Goal: Transaction & Acquisition: Purchase product/service

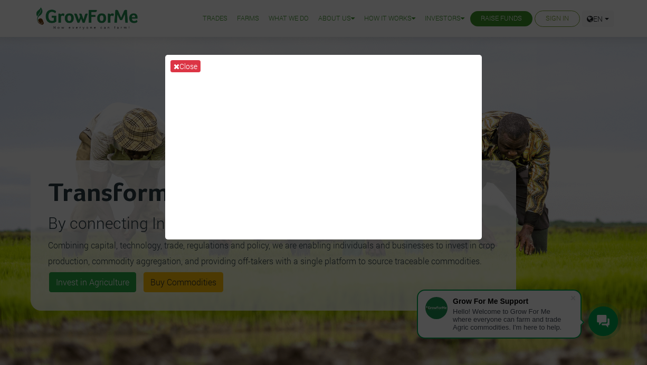
click at [533, 100] on div "Close" at bounding box center [323, 182] width 647 height 365
click at [502, 69] on div "Close" at bounding box center [323, 182] width 647 height 365
click at [179, 67] on icon at bounding box center [177, 66] width 6 height 7
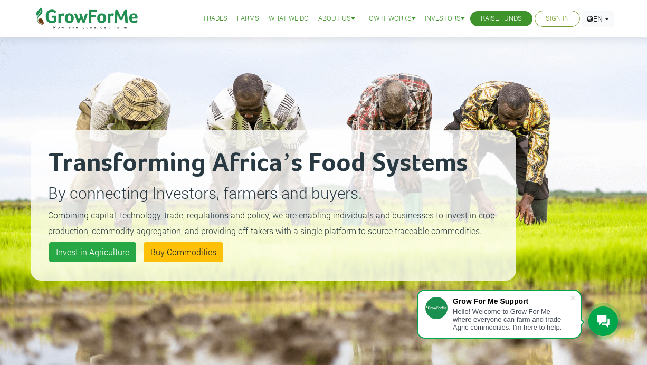
scroll to position [18, 0]
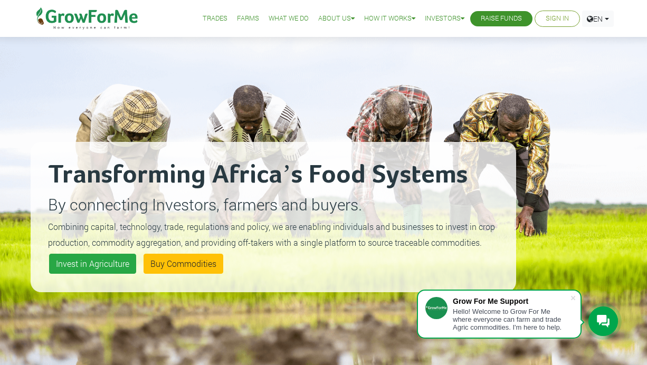
click at [563, 18] on link "Sign In" at bounding box center [557, 18] width 23 height 11
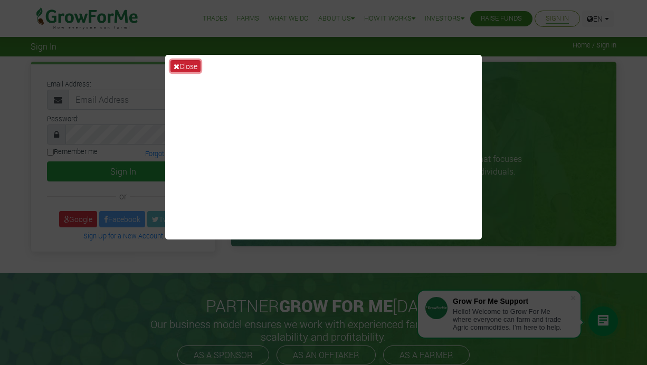
drag, startPoint x: 0, startPoint y: 0, endPoint x: 178, endPoint y: 69, distance: 190.9
click at [178, 69] on icon at bounding box center [177, 66] width 6 height 7
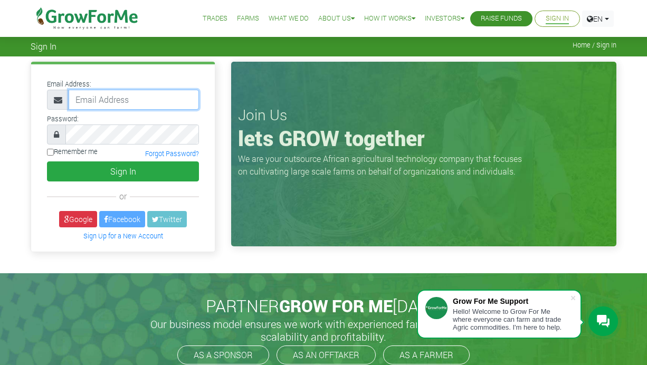
click at [119, 108] on input "email" at bounding box center [134, 100] width 130 height 20
type input "paddyaugustine8@gmail.com"
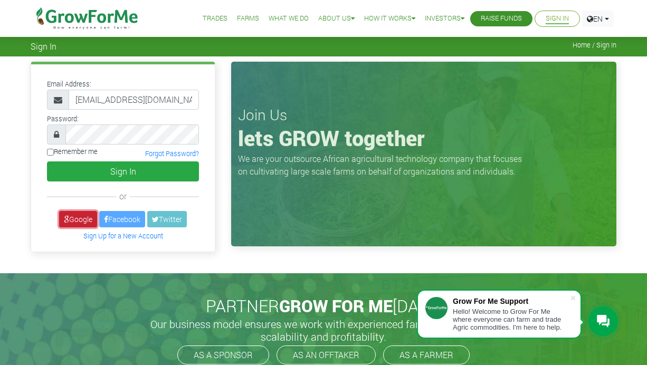
click at [71, 216] on link "Google" at bounding box center [78, 219] width 38 height 16
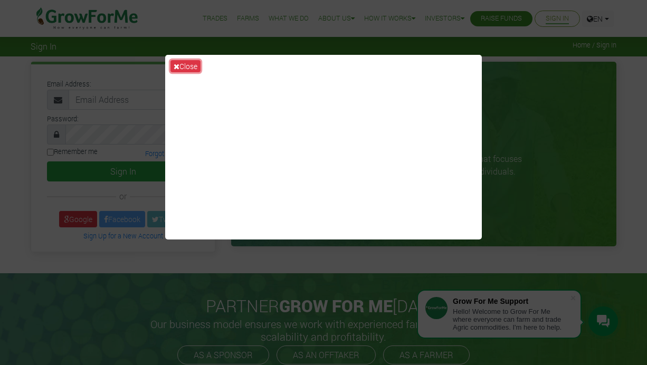
click at [186, 70] on button "Close" at bounding box center [186, 66] width 30 height 12
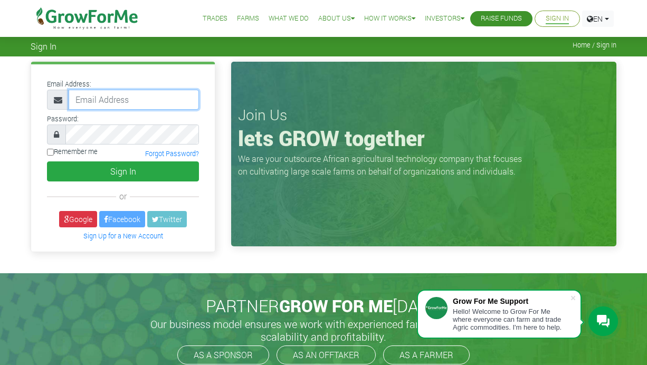
click at [95, 93] on input "email" at bounding box center [134, 100] width 130 height 20
type input "233552377617@growforme.com"
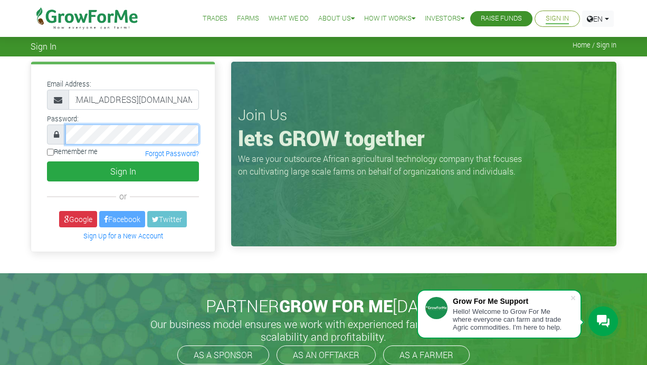
scroll to position [0, 0]
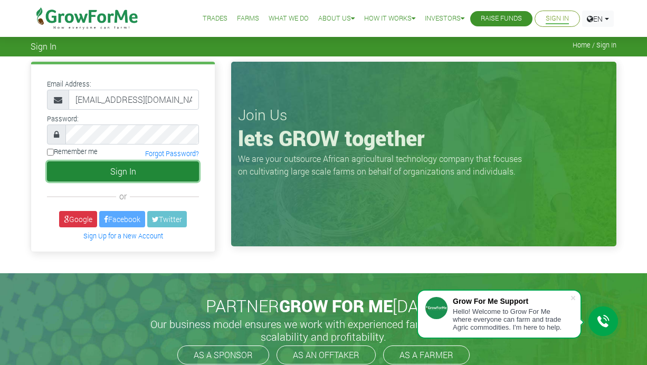
click at [103, 179] on button "Sign In" at bounding box center [123, 172] width 152 height 20
click at [108, 176] on button "Sign In" at bounding box center [123, 172] width 152 height 20
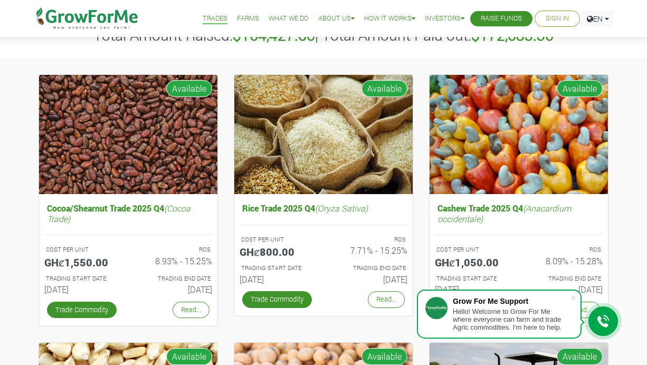
scroll to position [86, 0]
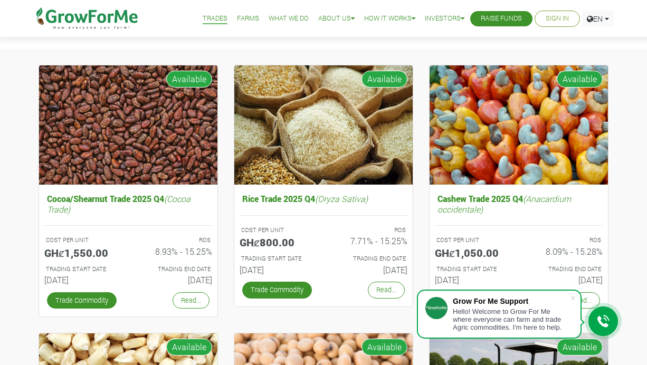
click at [233, 26] on li "Farms" at bounding box center [248, 18] width 30 height 37
click at [237, 24] on link "Farms" at bounding box center [248, 18] width 22 height 11
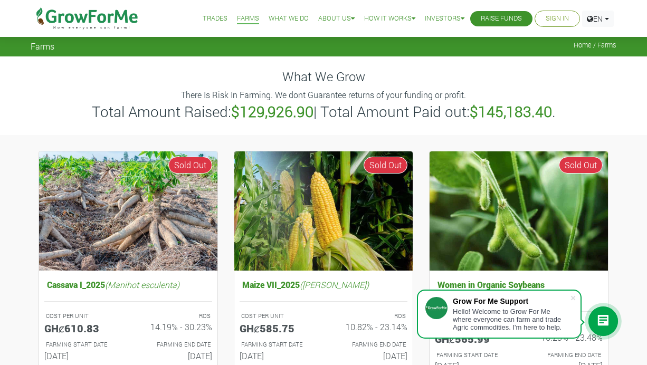
click at [273, 24] on link "What We Do" at bounding box center [289, 18] width 40 height 11
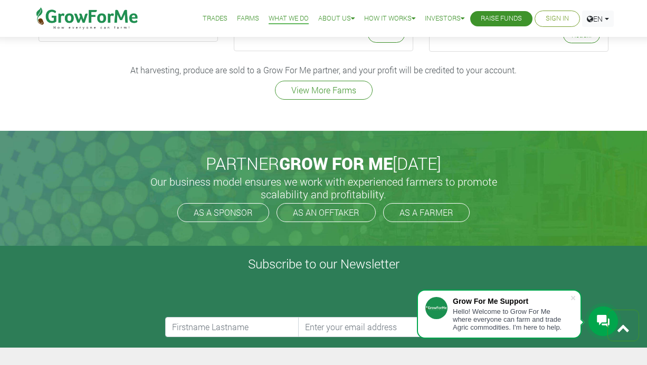
scroll to position [1569, 0]
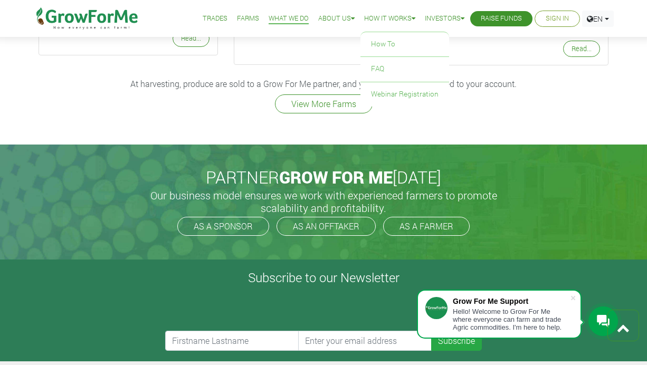
click at [369, 22] on link "How it Works" at bounding box center [389, 18] width 51 height 11
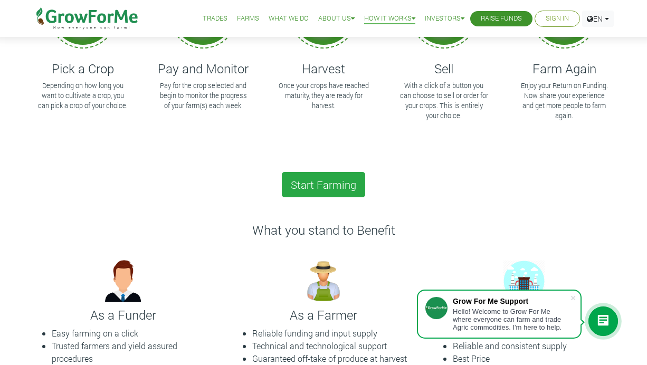
scroll to position [169, 0]
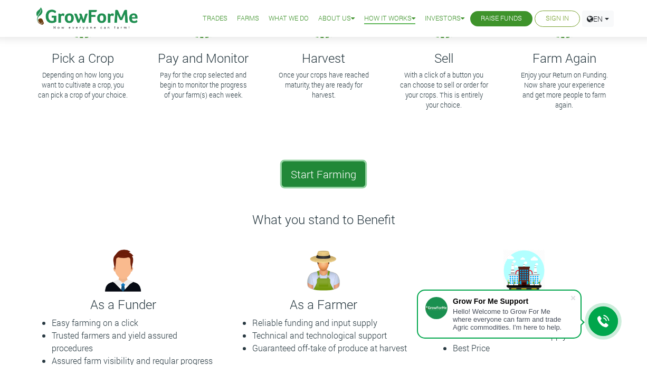
click at [291, 173] on link "Start Farming" at bounding box center [323, 174] width 83 height 25
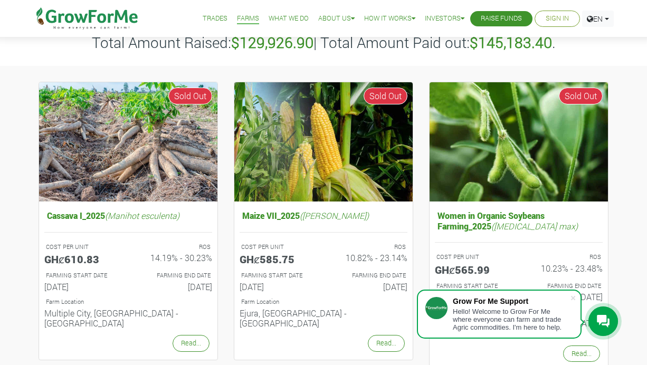
scroll to position [68, 0]
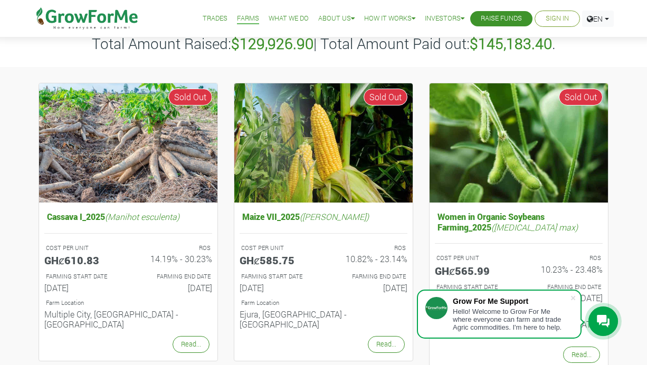
click at [563, 21] on link "Sign In" at bounding box center [557, 18] width 23 height 11
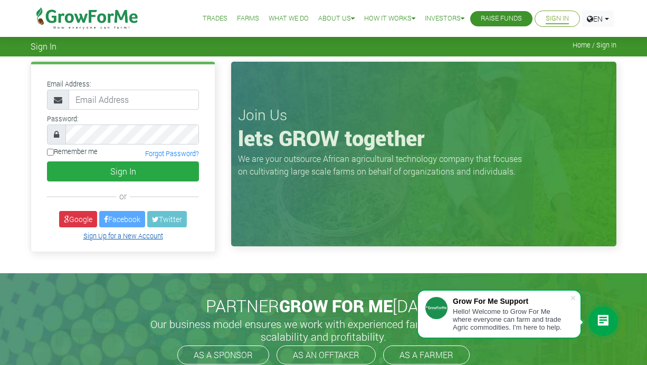
click at [102, 238] on link "Sign Up for a New Account" at bounding box center [123, 236] width 80 height 8
click at [102, 237] on link "Sign Up for a New Account" at bounding box center [123, 236] width 80 height 8
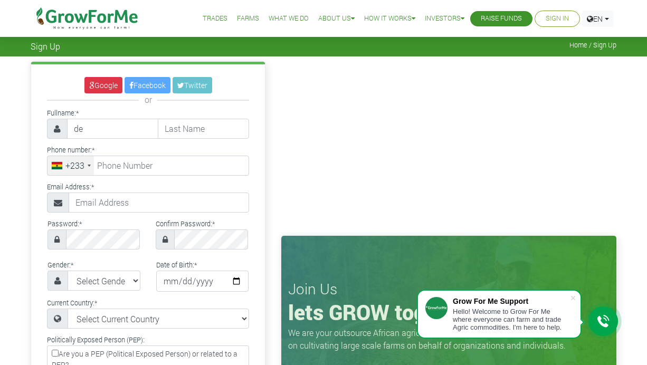
type input "d"
type input "Denzil"
click at [185, 135] on input "text" at bounding box center [203, 129] width 91 height 20
type input "c"
type input "Cofie"
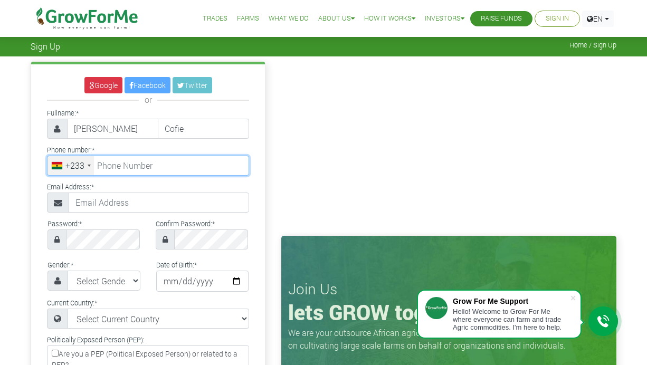
click at [132, 168] on input "tel" at bounding box center [148, 166] width 202 height 20
type input "20 041 6665"
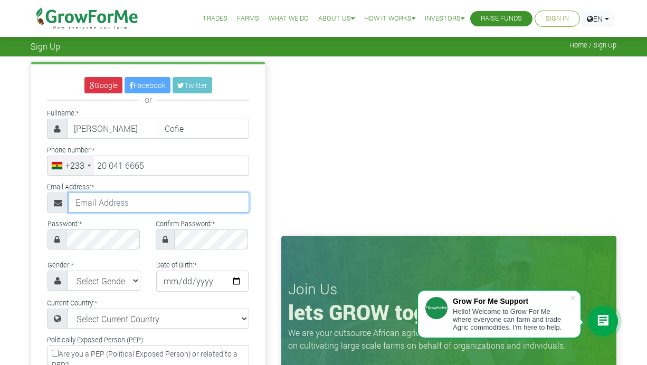
click at [99, 209] on input "text" at bounding box center [159, 203] width 181 height 20
type input "paddyaugustine8@gmail.com"
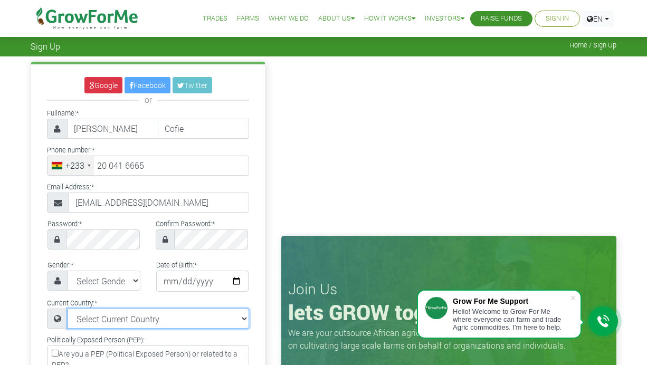
select select "[GEOGRAPHIC_DATA]"
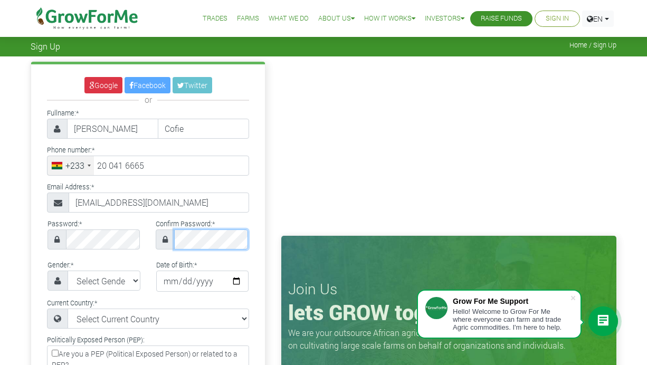
scroll to position [0, 11]
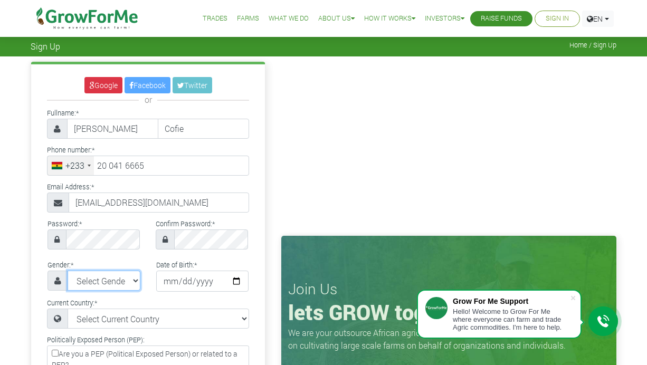
click at [94, 280] on select "Select Gender Female Male" at bounding box center [104, 281] width 73 height 20
select select "Male"
click at [68, 271] on select "Select Gender Female Male" at bounding box center [104, 281] width 73 height 20
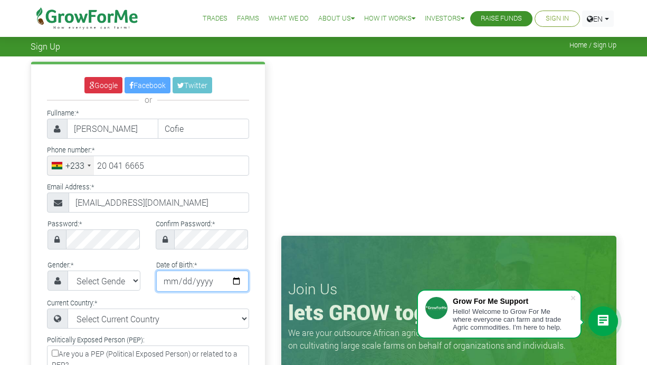
click at [171, 276] on input "date" at bounding box center [202, 281] width 93 height 21
type input "0200-08-16"
type input "2005-08-16"
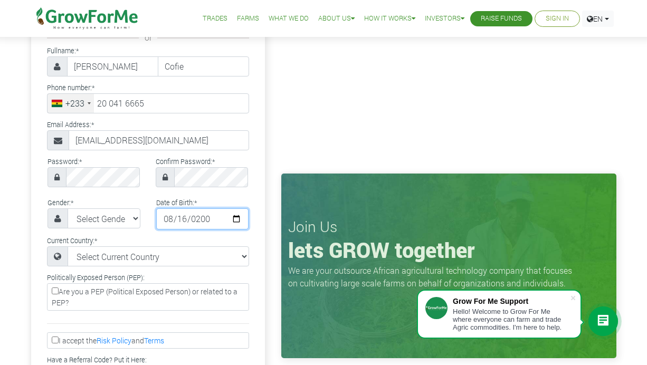
scroll to position [64, 0]
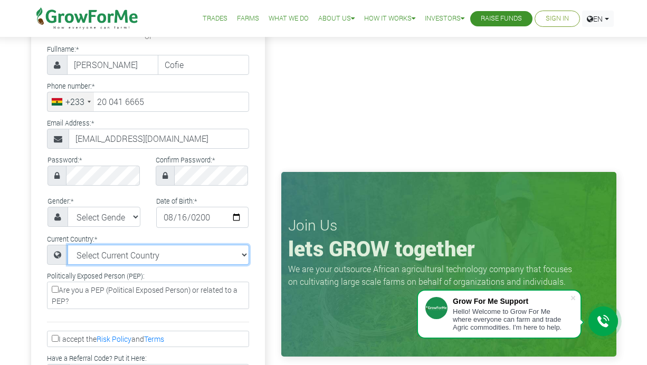
click at [99, 263] on select "Select Current Country Afghanistan Albania Algeria American Samoa Andorra Angol…" at bounding box center [159, 255] width 182 height 20
click at [68, 245] on select "Select Current Country Afghanistan Albania Algeria American Samoa Andorra Angol…" at bounding box center [159, 255] width 182 height 20
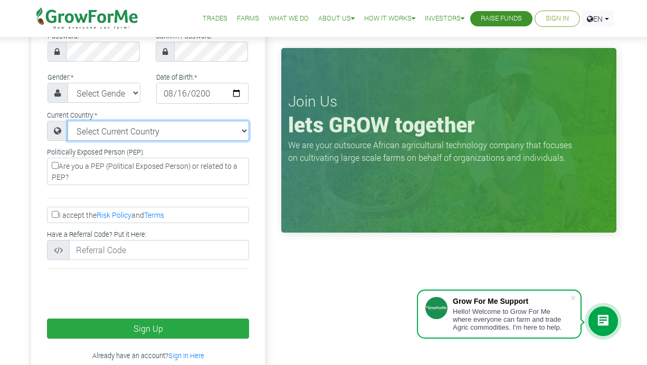
scroll to position [191, 0]
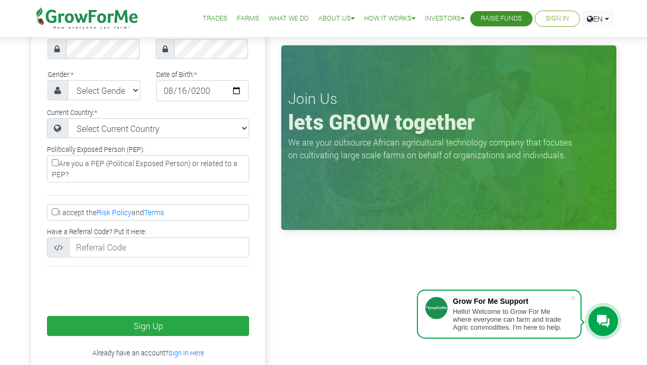
click at [56, 212] on input "I accept the Risk Policy and Terms" at bounding box center [55, 212] width 7 height 7
checkbox input "true"
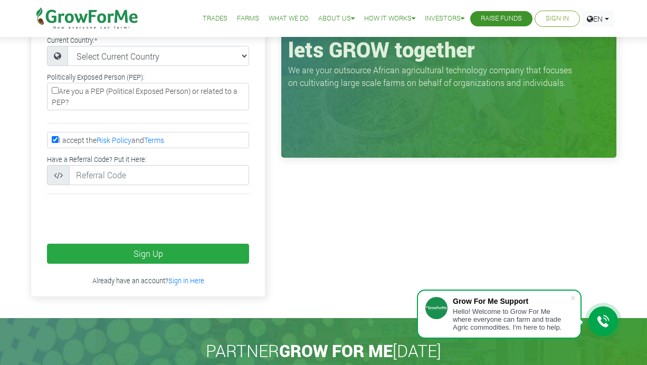
scroll to position [265, 0]
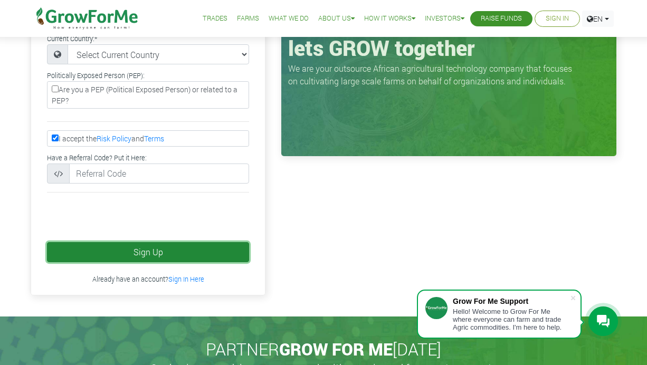
click at [69, 246] on button "Sign Up" at bounding box center [148, 252] width 202 height 20
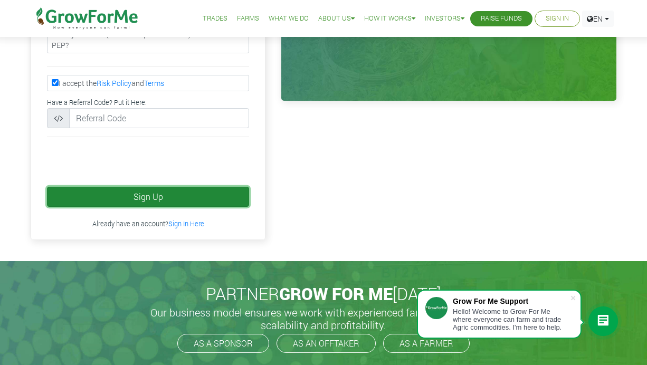
scroll to position [323, 0]
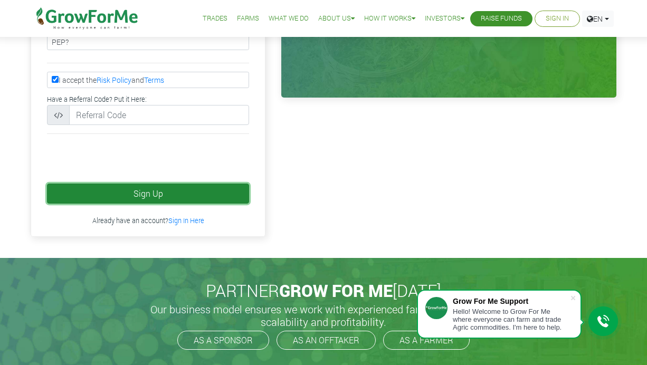
click at [82, 192] on button "Sign Up" at bounding box center [148, 194] width 202 height 20
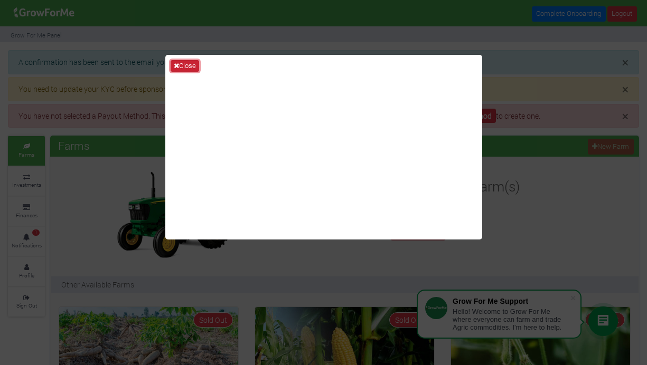
click at [180, 65] on button "Close" at bounding box center [185, 66] width 29 height 12
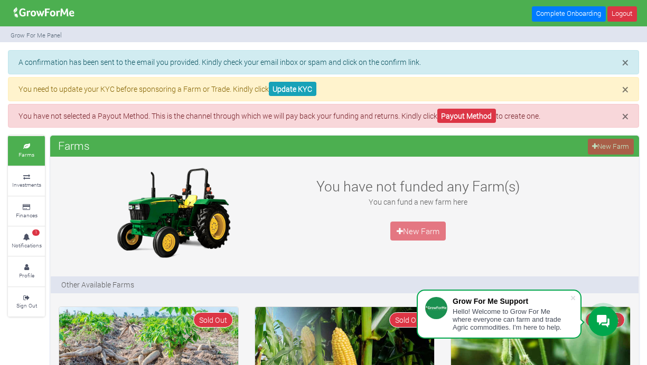
click at [203, 68] on p "A confirmation has been sent to the email you provided. Kindly check your email…" at bounding box center [323, 61] width 610 height 11
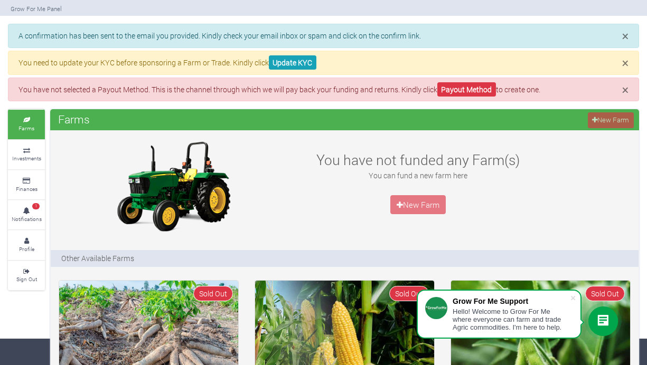
scroll to position [26, 0]
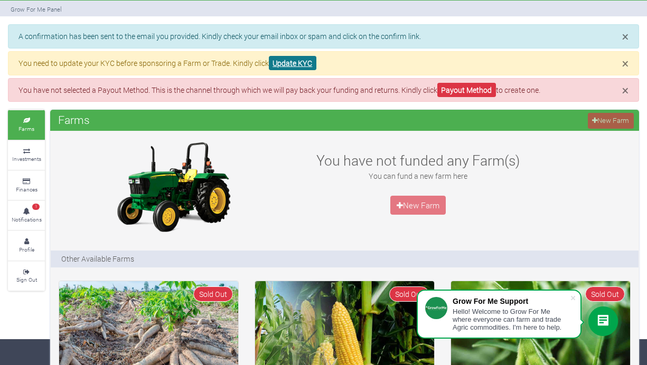
click at [295, 62] on link "Update KYC" at bounding box center [293, 63] width 48 height 14
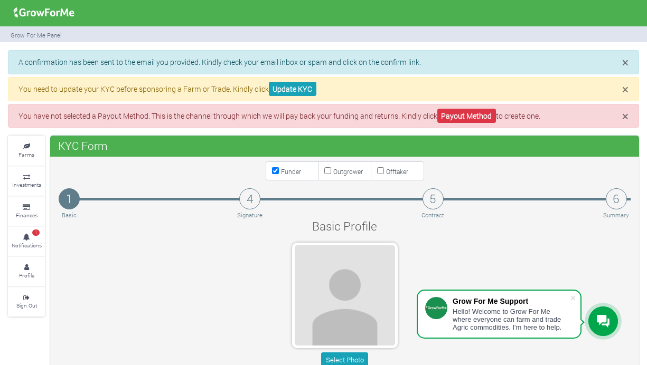
type input "20 041 6665"
click at [285, 92] on link "Update KYC" at bounding box center [293, 89] width 48 height 14
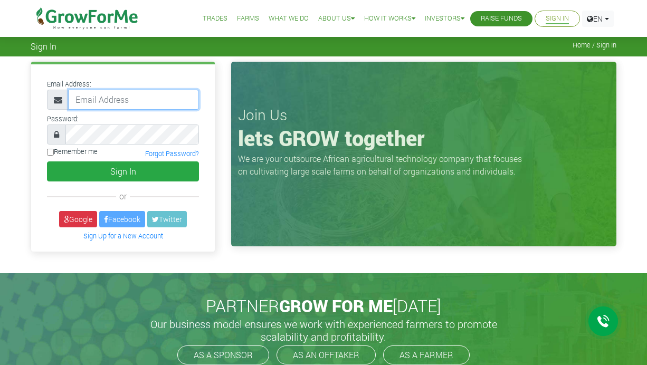
click at [87, 97] on input "email" at bounding box center [134, 100] width 130 height 20
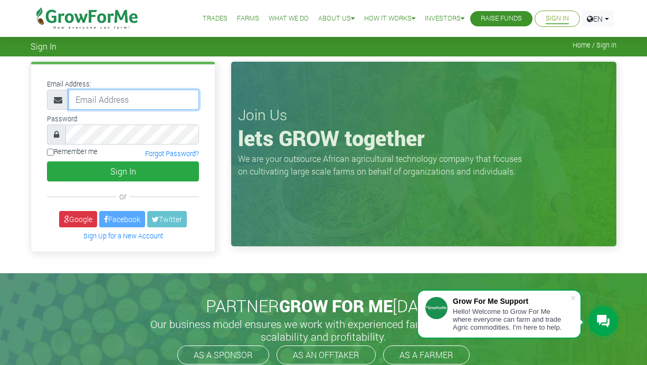
type input "[EMAIL_ADDRESS][DOMAIN_NAME]"
click at [41, 175] on div "Sign In" at bounding box center [123, 172] width 168 height 20
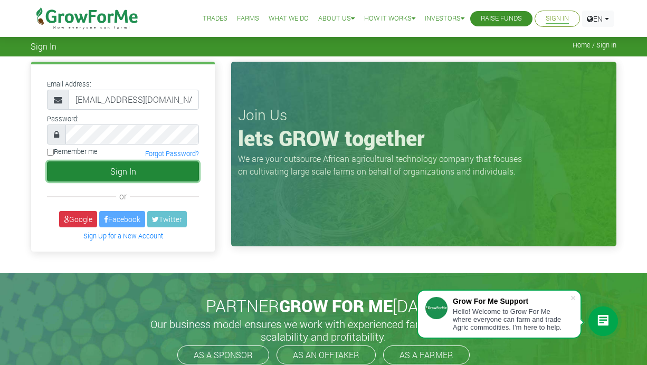
click at [76, 171] on button "Sign In" at bounding box center [123, 172] width 152 height 20
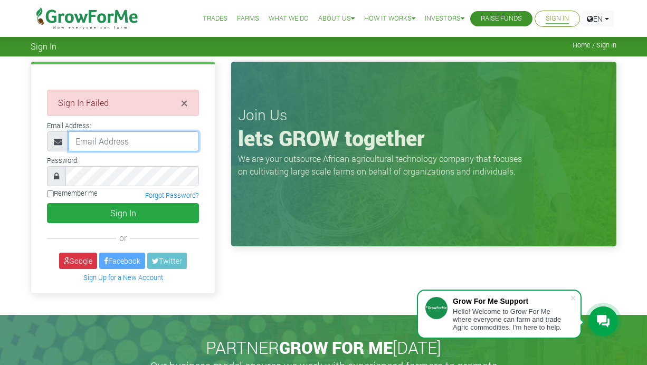
click at [158, 139] on input "email" at bounding box center [134, 141] width 130 height 20
type input "paddyaugustine8@gmail.com"
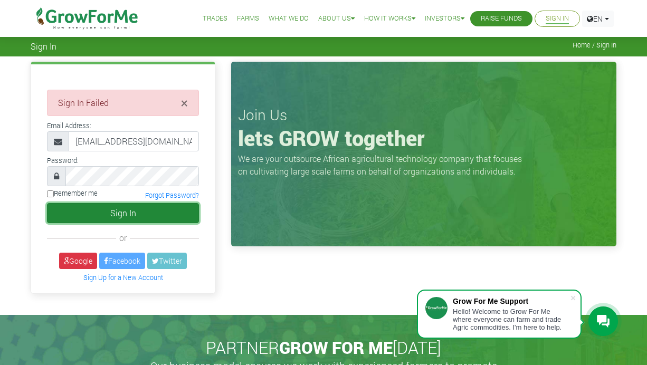
click at [54, 212] on button "Sign In" at bounding box center [123, 213] width 152 height 20
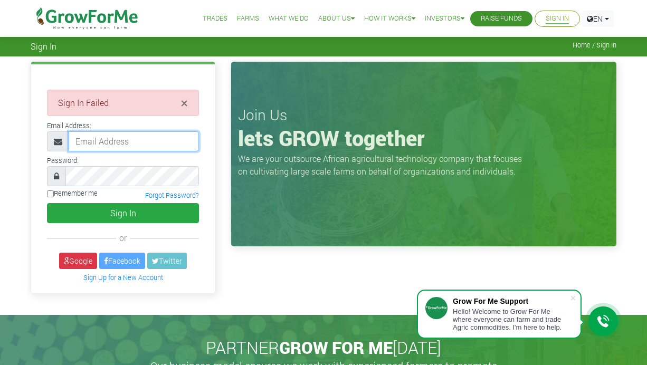
click at [80, 136] on input "email" at bounding box center [134, 141] width 130 height 20
type input "[EMAIL_ADDRESS][DOMAIN_NAME]"
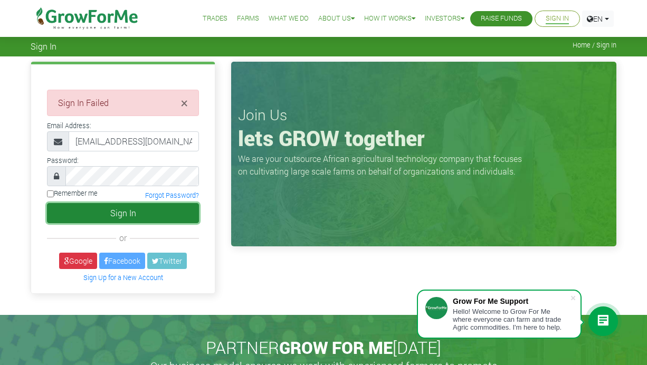
click at [109, 213] on button "Sign In" at bounding box center [123, 213] width 152 height 20
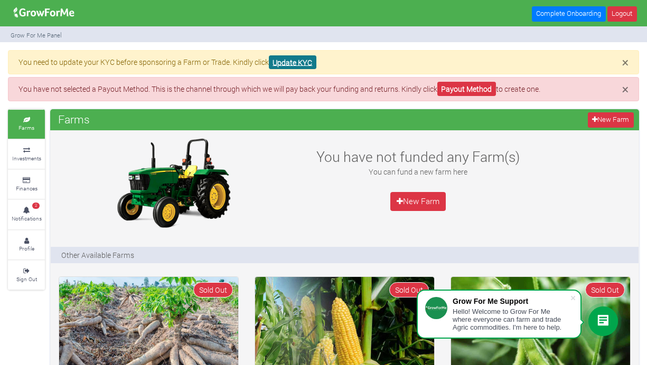
click at [292, 58] on link "Update KYC" at bounding box center [293, 62] width 48 height 14
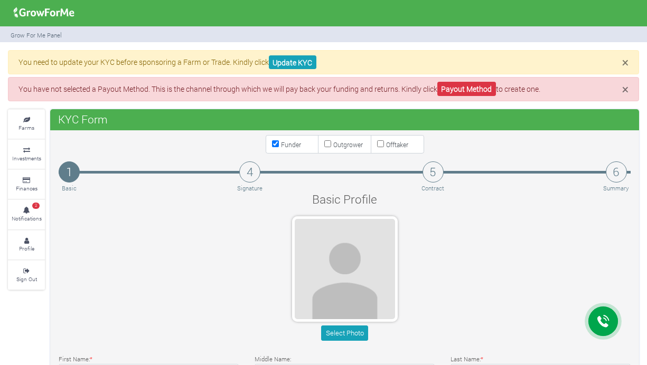
type input "20 041 6665"
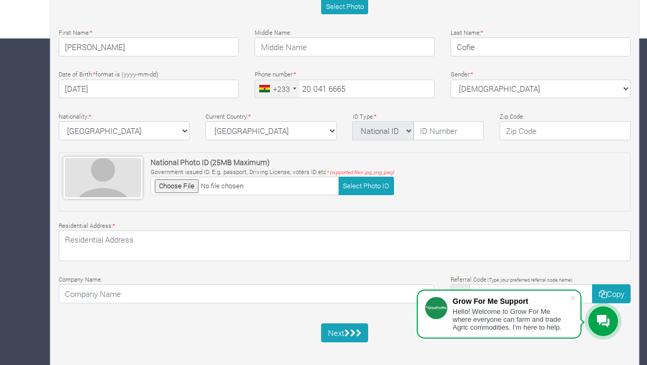
scroll to position [337, 0]
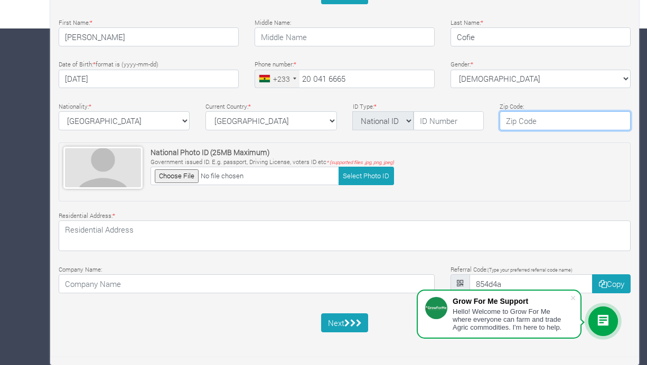
click at [597, 119] on input "text" at bounding box center [564, 120] width 131 height 19
type input "AK000-AK911"
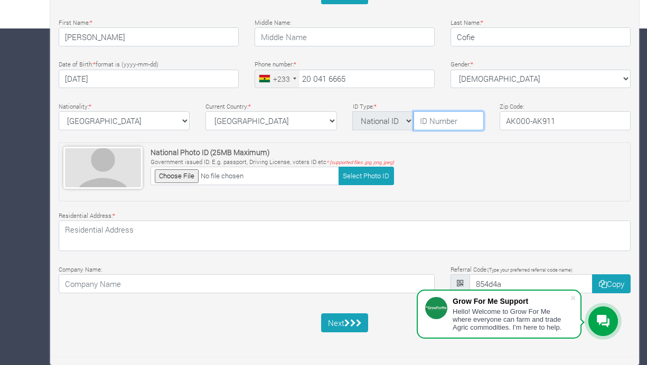
click at [442, 120] on input "text" at bounding box center [448, 120] width 70 height 19
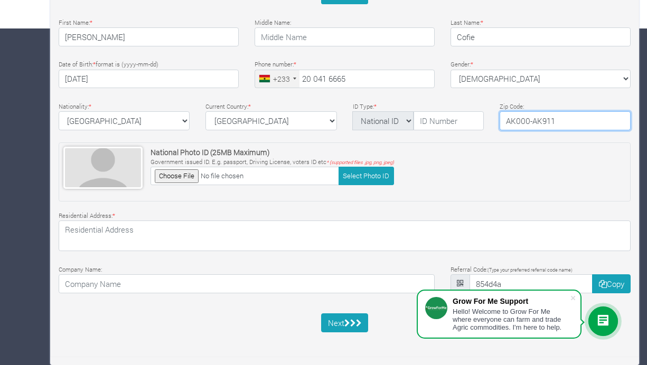
click at [565, 126] on input "AK000-AK911" at bounding box center [564, 120] width 131 height 19
click at [465, 121] on input "text" at bounding box center [448, 120] width 70 height 19
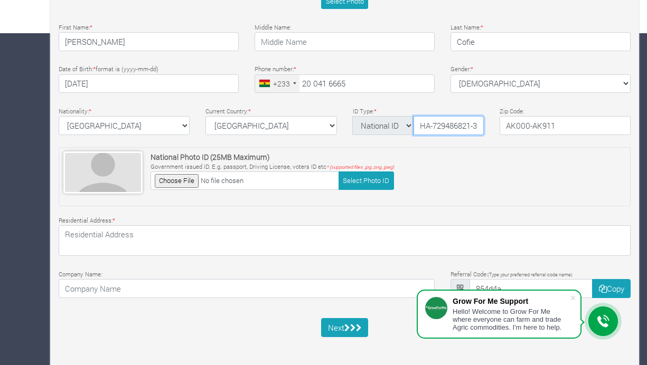
scroll to position [332, 0]
type input "GHA-729486821-3"
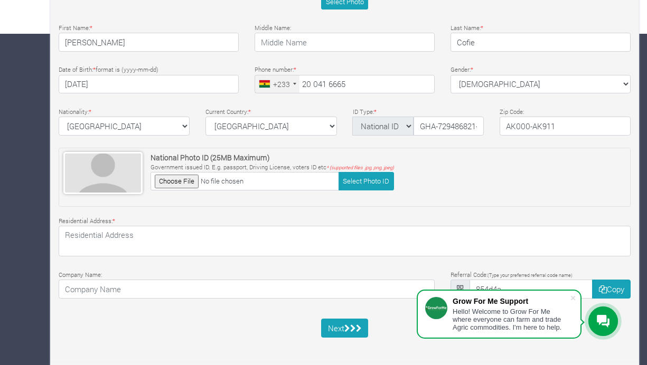
click at [564, 212] on div "Basic Profile Select Photo First Name: * Denzil Middle Name: * * *" at bounding box center [345, 104] width 588 height 491
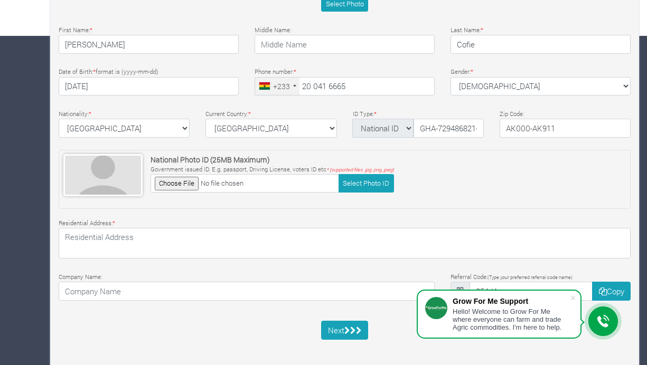
scroll to position [337, 0]
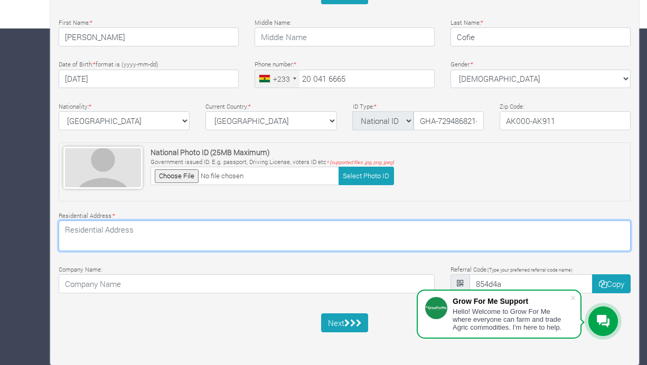
click at [337, 241] on textarea at bounding box center [345, 236] width 572 height 31
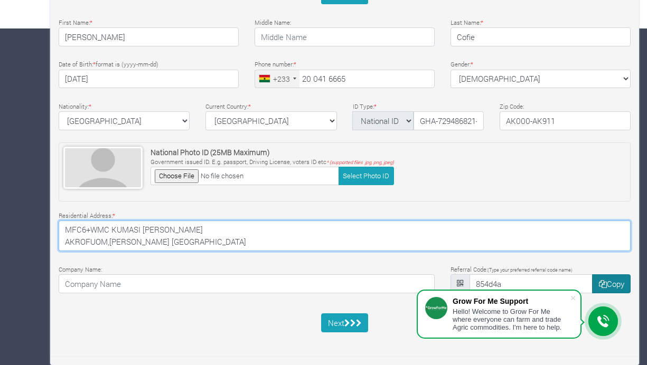
type textarea "MFC6+WMC KUMASI BOADI AKROFUOM,ASHANTI GHANA"
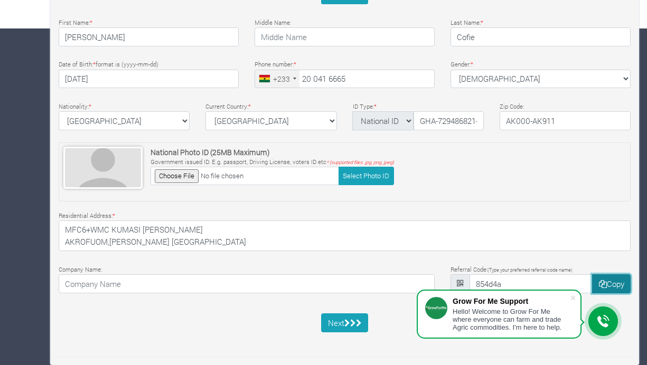
click at [614, 286] on button "Copy" at bounding box center [611, 284] width 39 height 19
click at [361, 319] on icon "submit" at bounding box center [359, 323] width 6 height 8
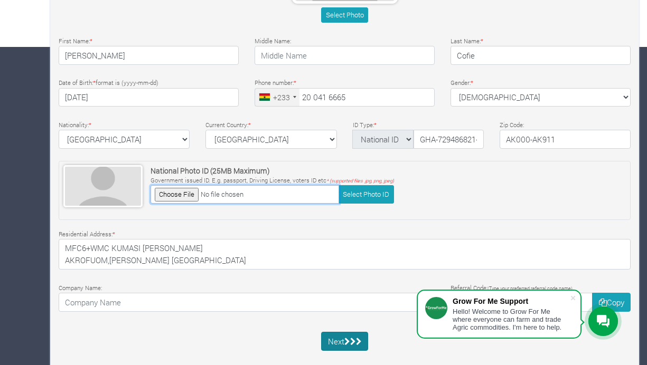
scroll to position [315, 0]
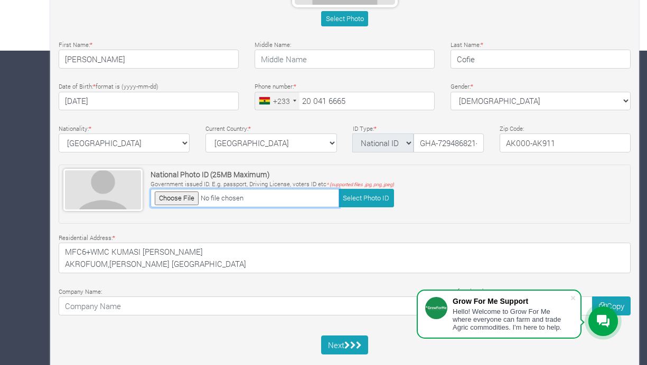
click at [165, 197] on input "file" at bounding box center [244, 198] width 188 height 18
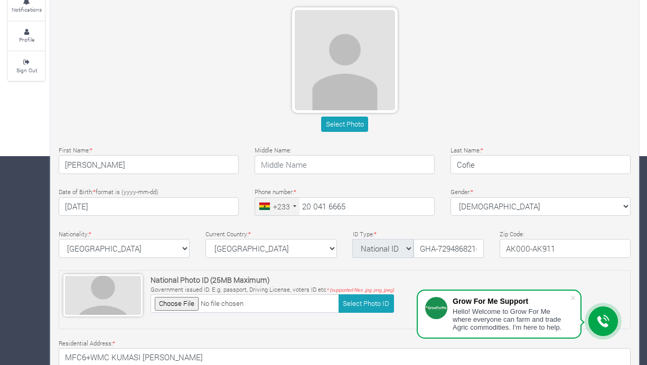
scroll to position [207, 0]
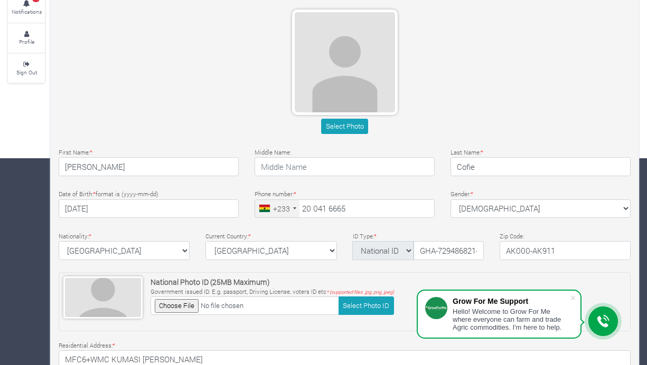
click at [528, 102] on div "Select Photo" at bounding box center [345, 74] width 588 height 129
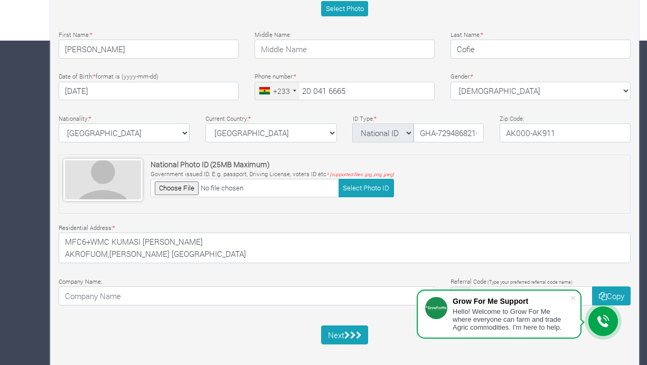
scroll to position [325, 0]
click at [600, 15] on div "Select Photo" at bounding box center [345, 8] width 572 height 15
click at [606, 10] on div "Select Photo" at bounding box center [345, 8] width 572 height 15
click at [578, 14] on div "Select Photo" at bounding box center [345, 8] width 572 height 15
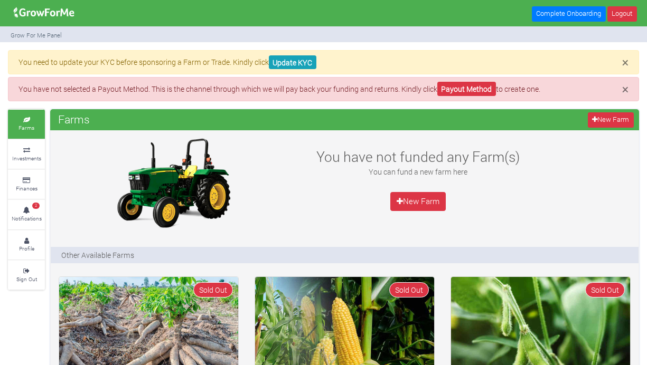
scroll to position [4, 0]
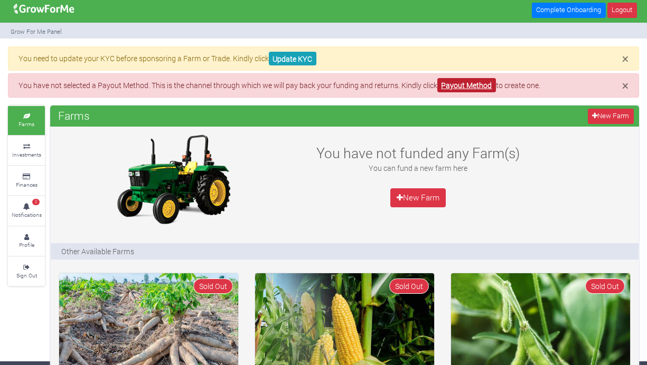
click at [484, 84] on link "Payout Method" at bounding box center [466, 85] width 59 height 14
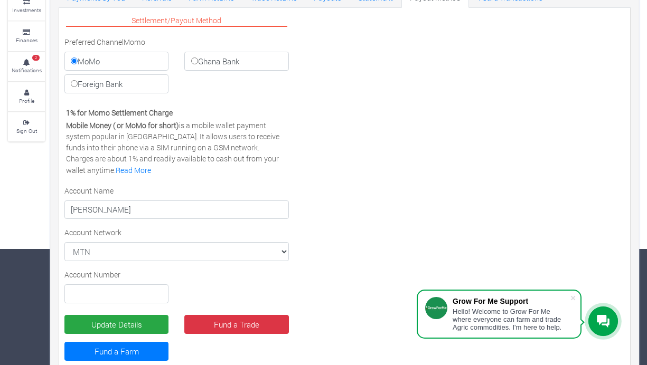
scroll to position [142, 0]
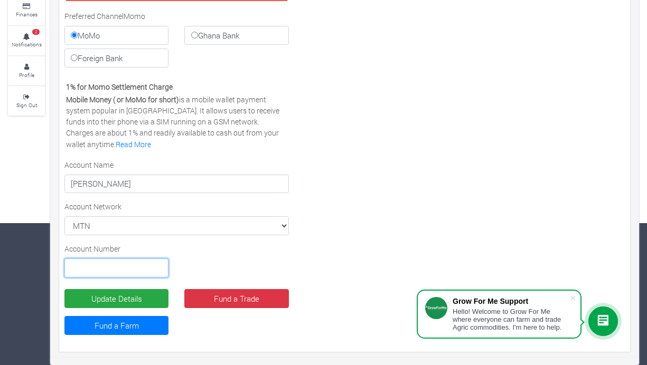
click at [135, 272] on input "text" at bounding box center [116, 268] width 104 height 19
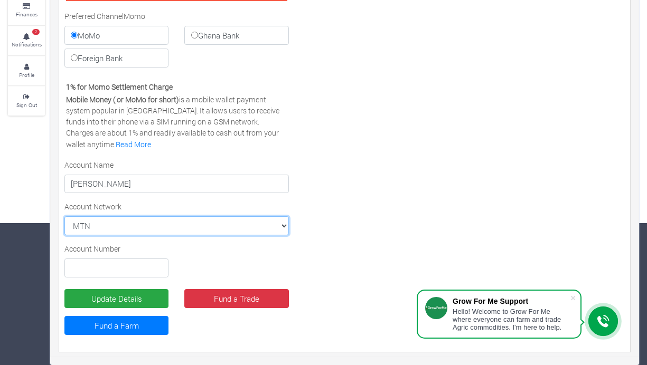
click at [266, 229] on select "MTN MTN VODAFONE AIRTEL TIGO" at bounding box center [176, 225] width 224 height 19
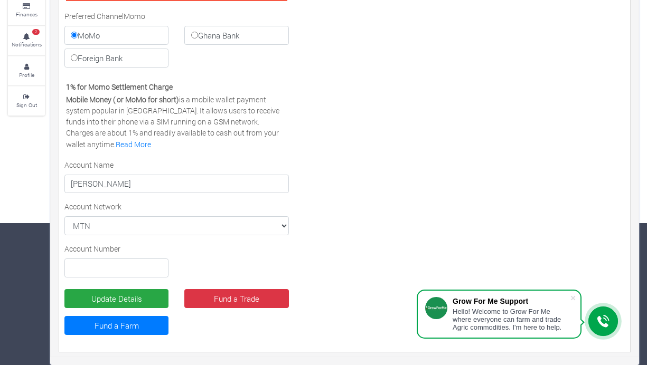
click at [496, 145] on div "Settlement/Payout Method Preferred Channel Momo MoMo Ghana Bank Foreign Bank Vi…" at bounding box center [344, 167] width 576 height 360
click at [139, 330] on link "Fund a Farm" at bounding box center [116, 325] width 104 height 19
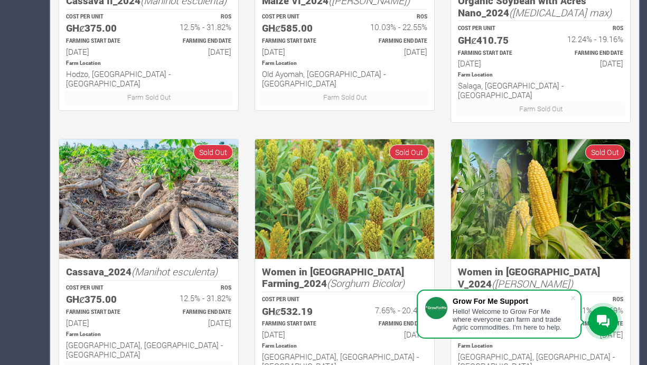
scroll to position [699, 0]
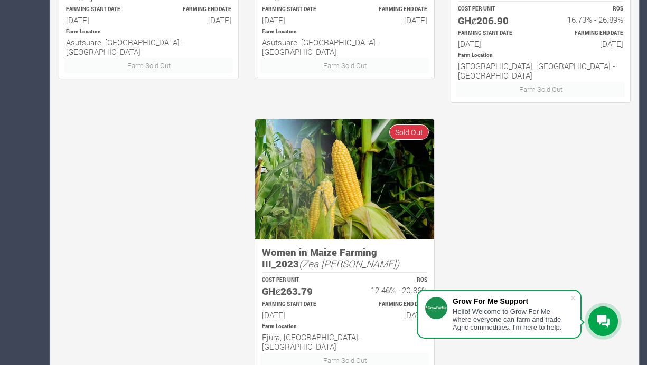
scroll to position [699, 0]
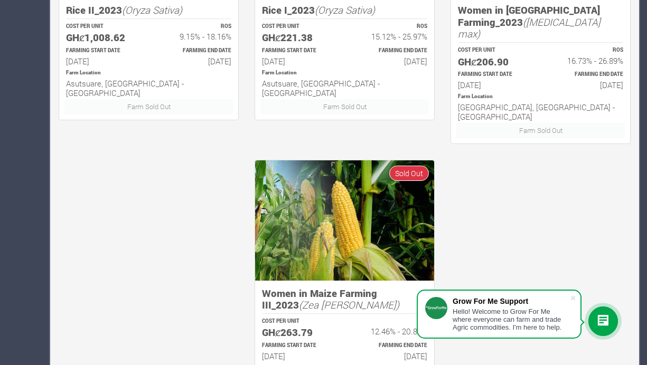
scroll to position [699, 0]
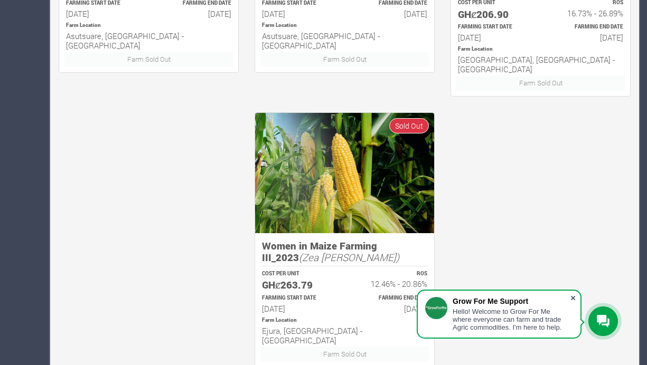
click at [572, 297] on span at bounding box center [573, 298] width 11 height 11
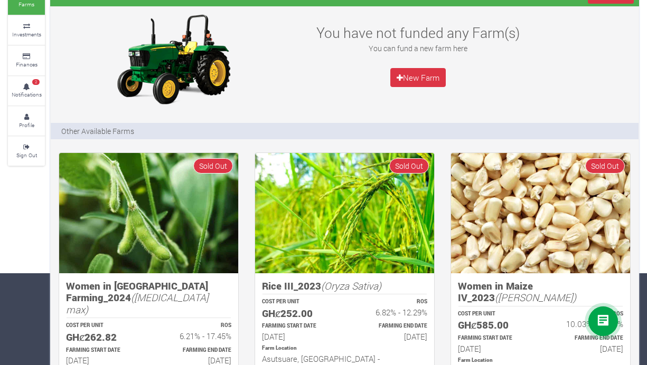
scroll to position [0, 0]
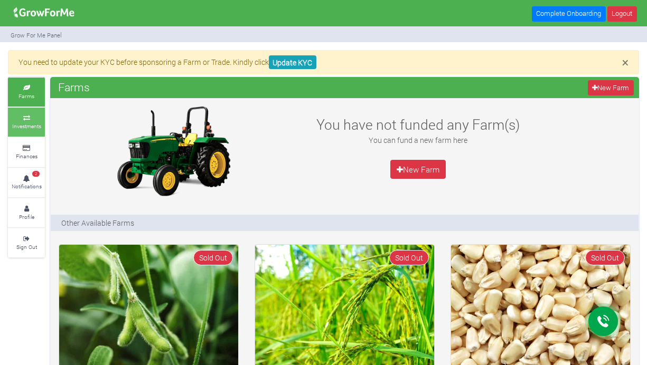
click at [24, 122] on small "Investments" at bounding box center [26, 125] width 29 height 7
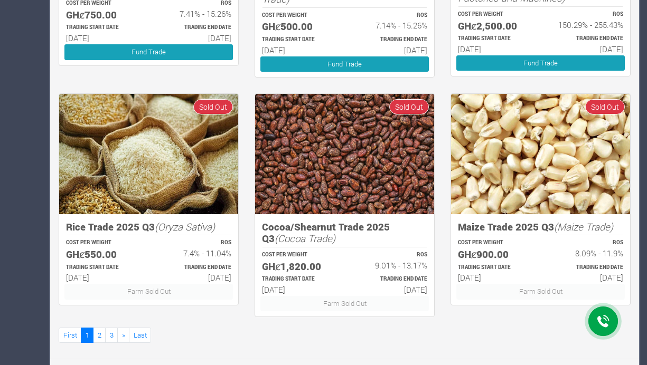
scroll to position [631, 0]
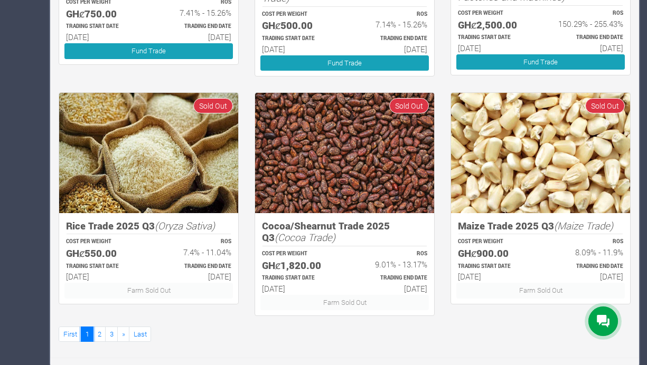
click at [91, 331] on link "1" at bounding box center [87, 334] width 13 height 15
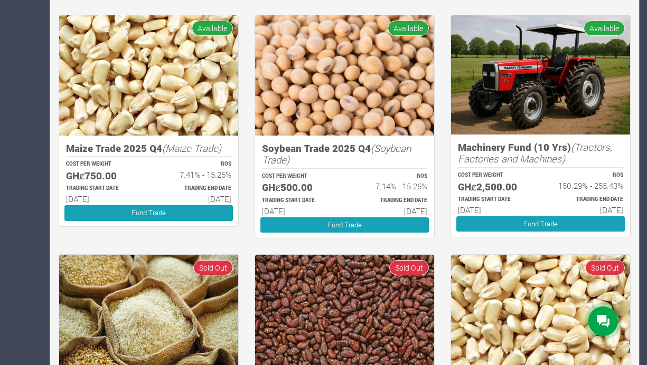
scroll to position [633, 0]
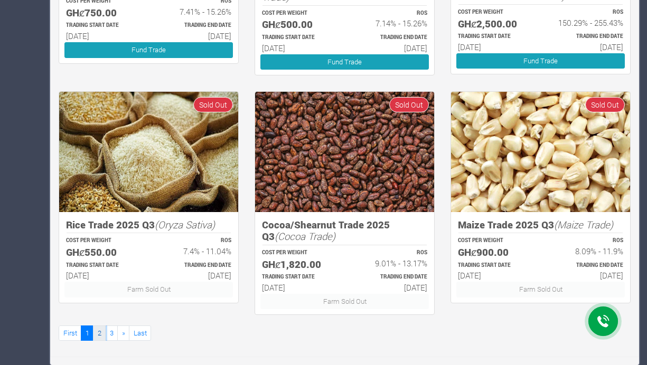
click at [102, 331] on link "2" at bounding box center [99, 333] width 13 height 15
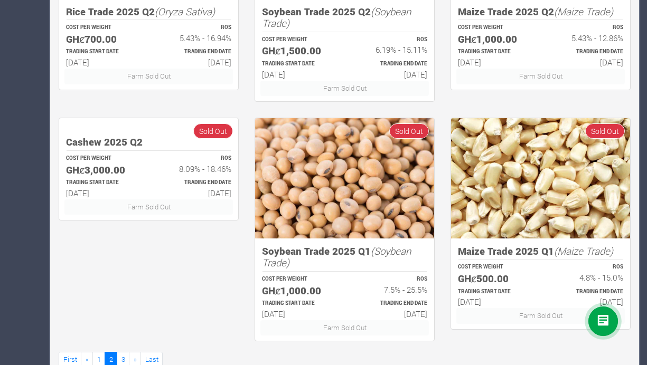
scroll to position [633, 0]
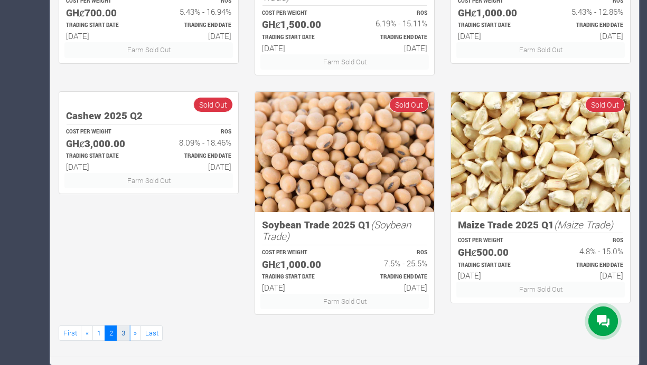
click at [125, 338] on link "3" at bounding box center [123, 333] width 13 height 15
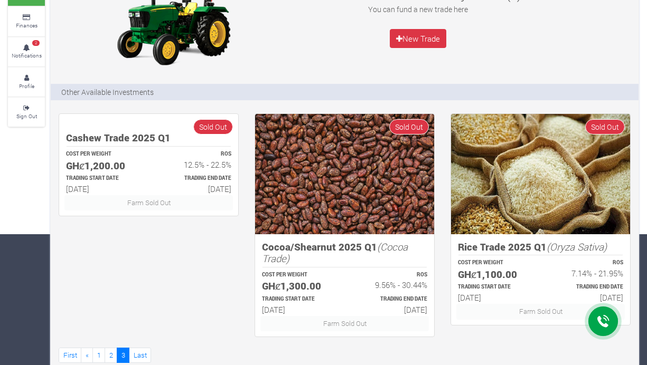
scroll to position [153, 0]
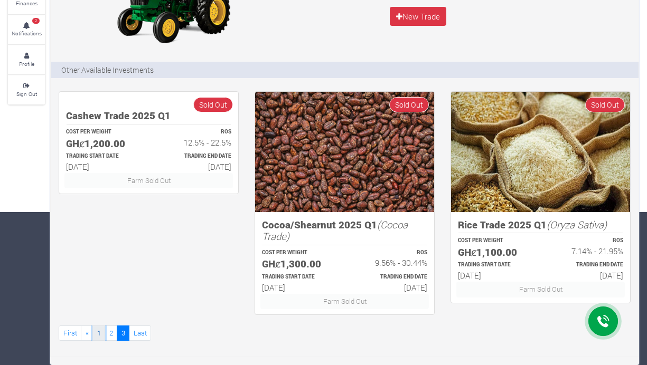
click at [93, 333] on link "1" at bounding box center [98, 333] width 13 height 15
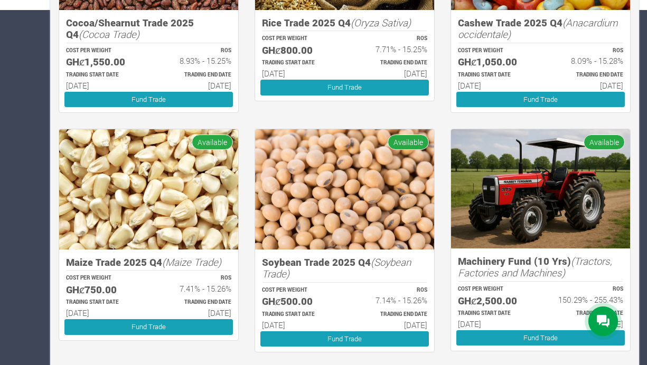
scroll to position [361, 0]
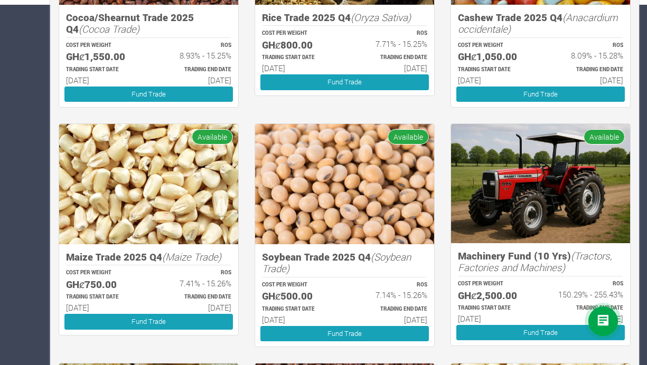
click at [351, 206] on img at bounding box center [344, 184] width 179 height 120
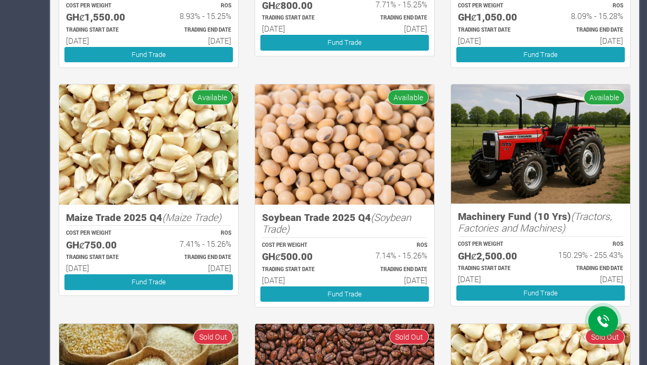
scroll to position [403, 0]
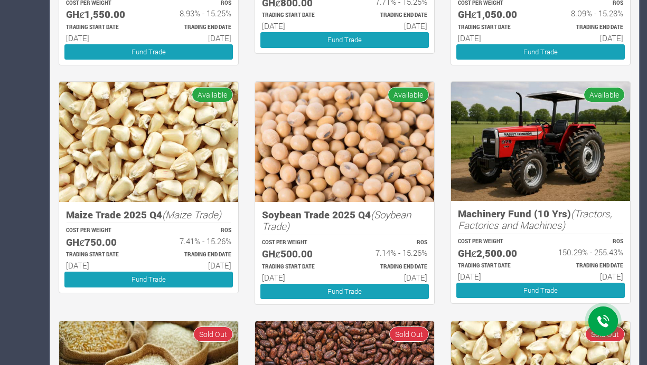
click at [362, 265] on p "TRADING END DATE" at bounding box center [390, 267] width 73 height 8
click at [362, 168] on img at bounding box center [344, 142] width 179 height 120
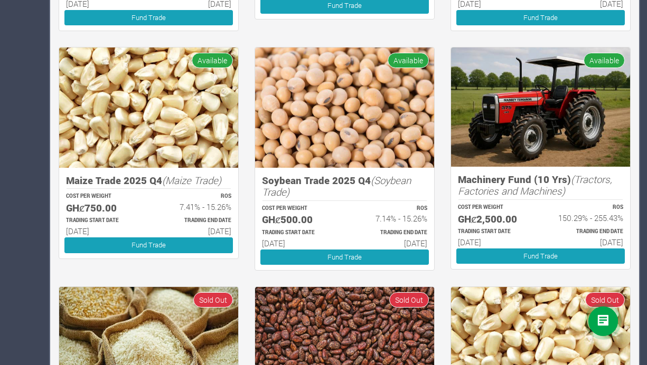
scroll to position [438, 0]
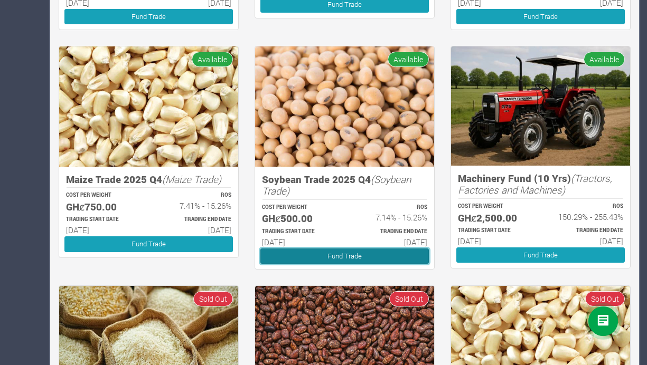
click at [349, 259] on link "Fund Trade" at bounding box center [344, 256] width 168 height 15
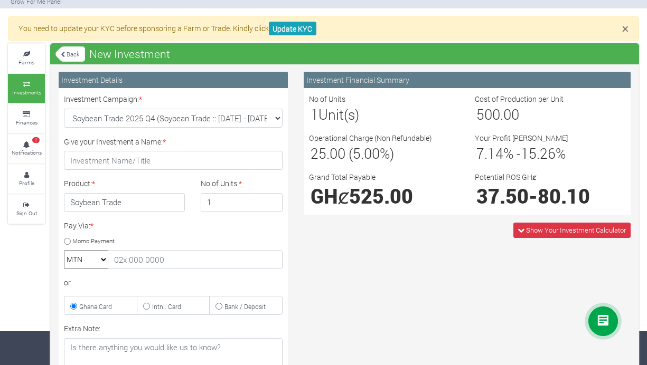
scroll to position [39, 0]
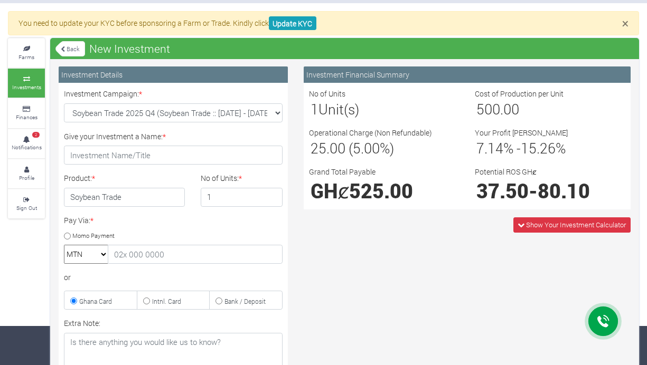
click at [89, 201] on h4 "Soybean Trade" at bounding box center [124, 197] width 121 height 19
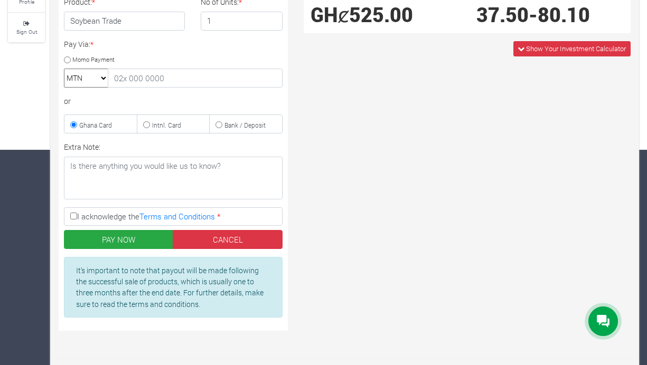
scroll to position [218, 0]
